Goal: Task Accomplishment & Management: Manage account settings

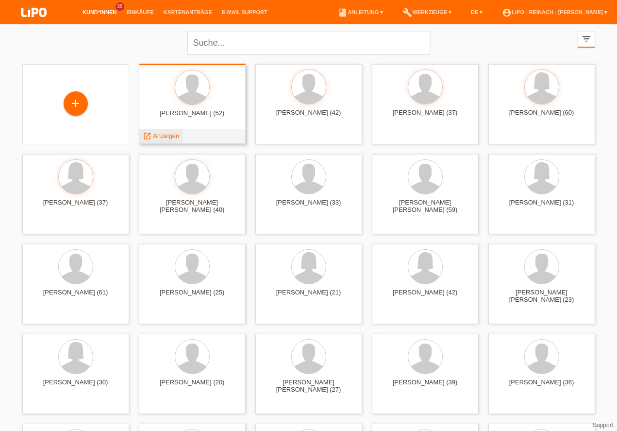
click at [168, 134] on span "Anzeigen" at bounding box center [166, 135] width 26 height 7
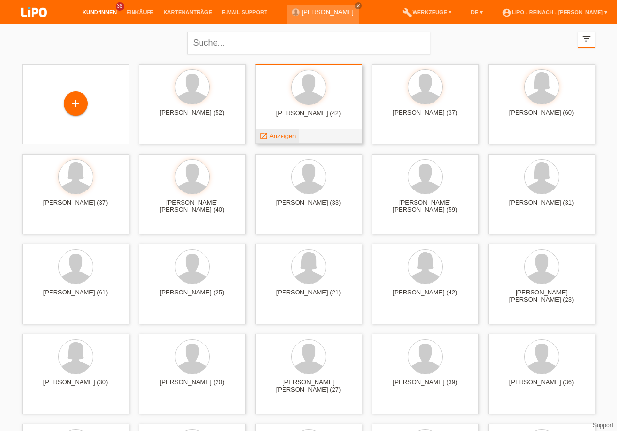
click at [282, 133] on span "Anzeigen" at bounding box center [282, 135] width 26 height 7
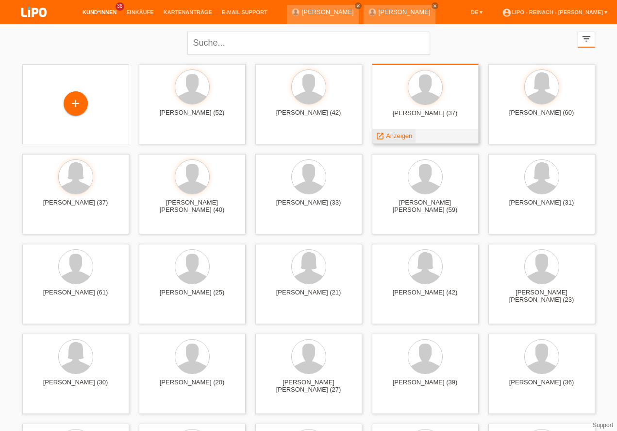
click at [402, 135] on span "Anzeigen" at bounding box center [399, 135] width 26 height 7
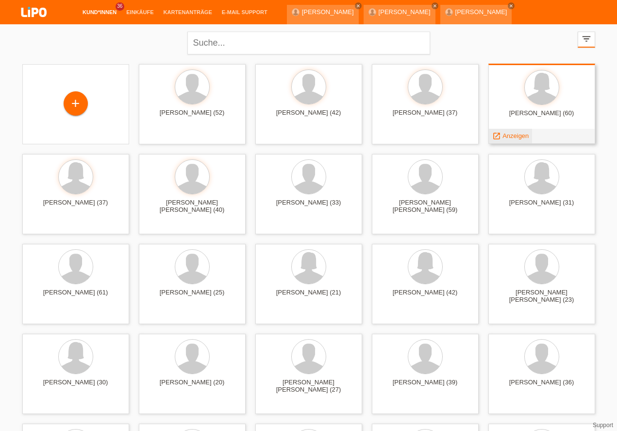
click at [515, 138] on span "Anzeigen" at bounding box center [515, 135] width 26 height 7
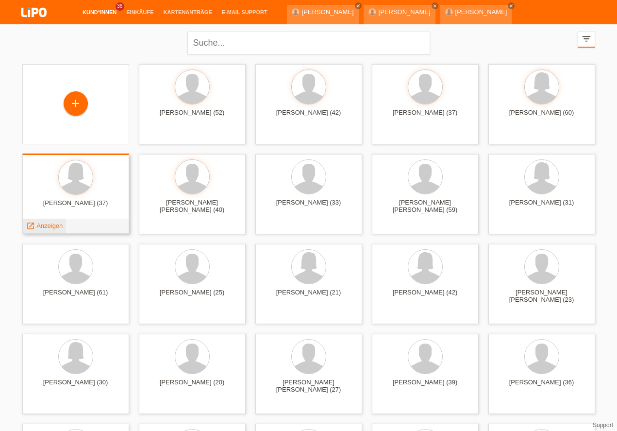
click at [52, 224] on span "Anzeigen" at bounding box center [49, 225] width 26 height 7
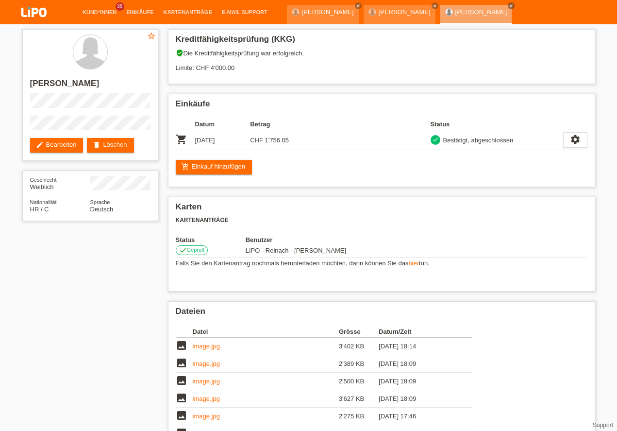
click at [569, 33] on link "account_circle LIPO - Reinach - [PERSON_NAME] ▾" at bounding box center [554, 36] width 115 height 6
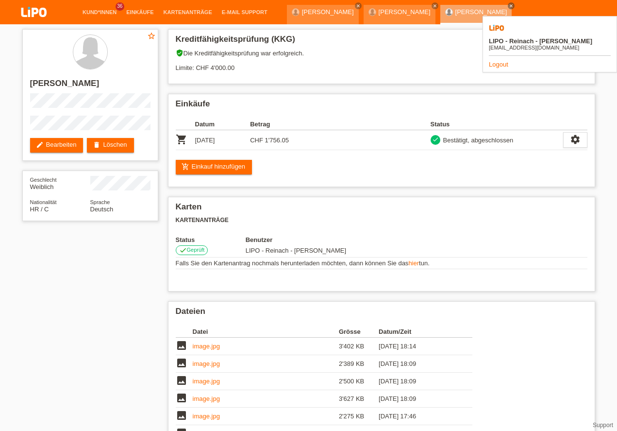
click at [498, 61] on link "Logout" at bounding box center [498, 64] width 19 height 7
